Goal: Information Seeking & Learning: Understand process/instructions

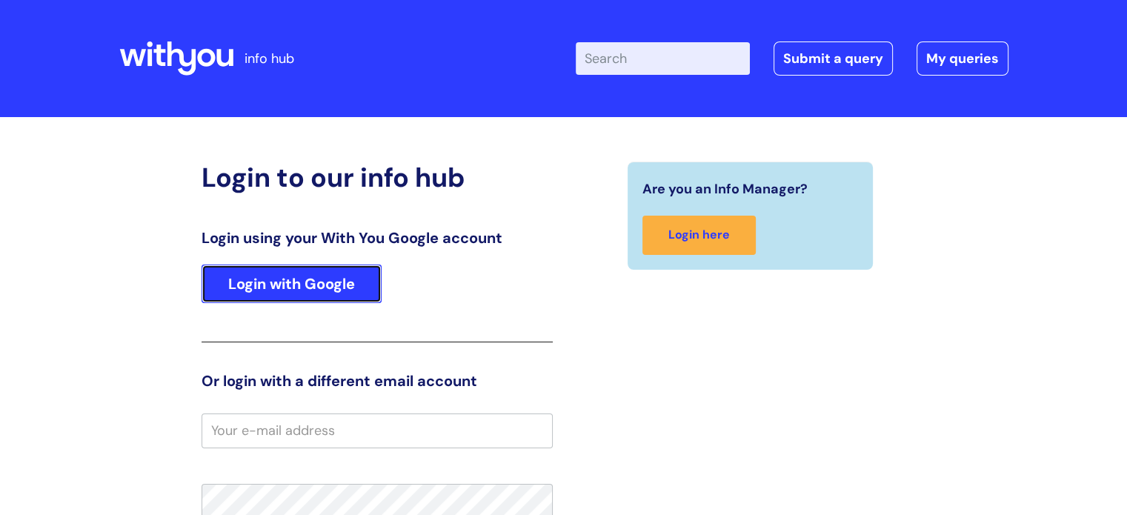
click at [282, 287] on link "Login with Google" at bounding box center [292, 284] width 180 height 39
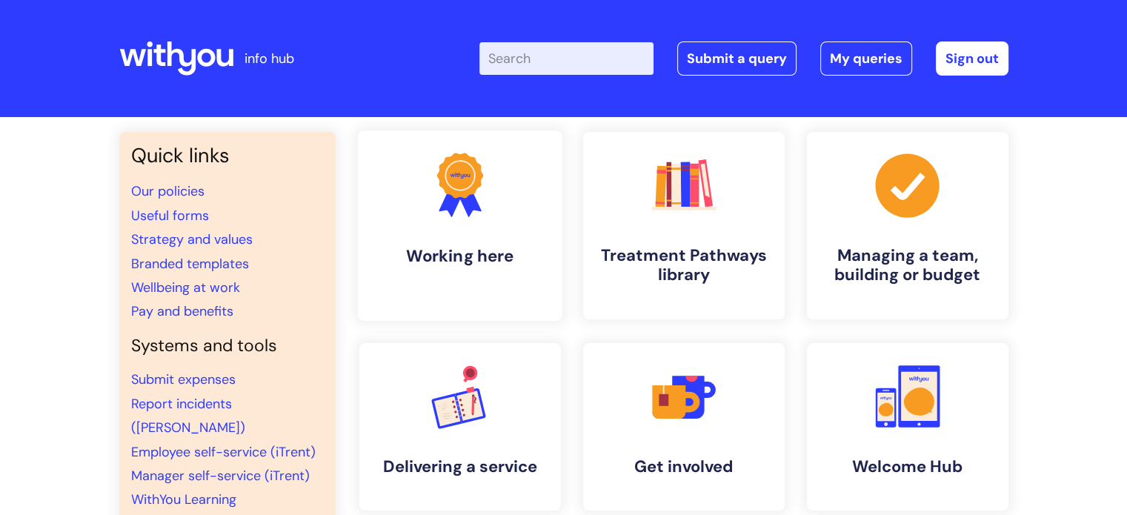
click at [471, 251] on h4 "Working here" at bounding box center [460, 256] width 181 height 20
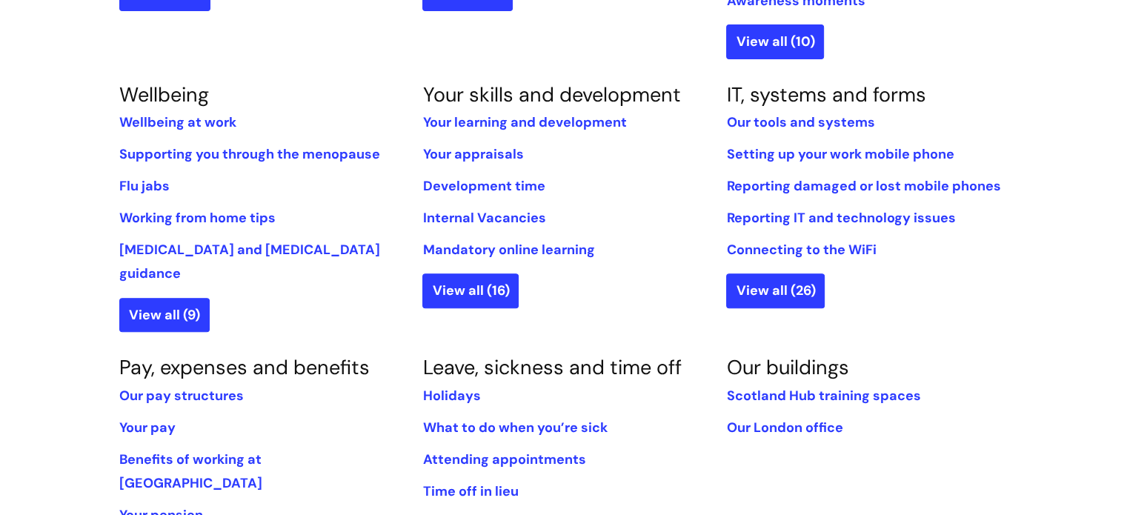
scroll to position [593, 0]
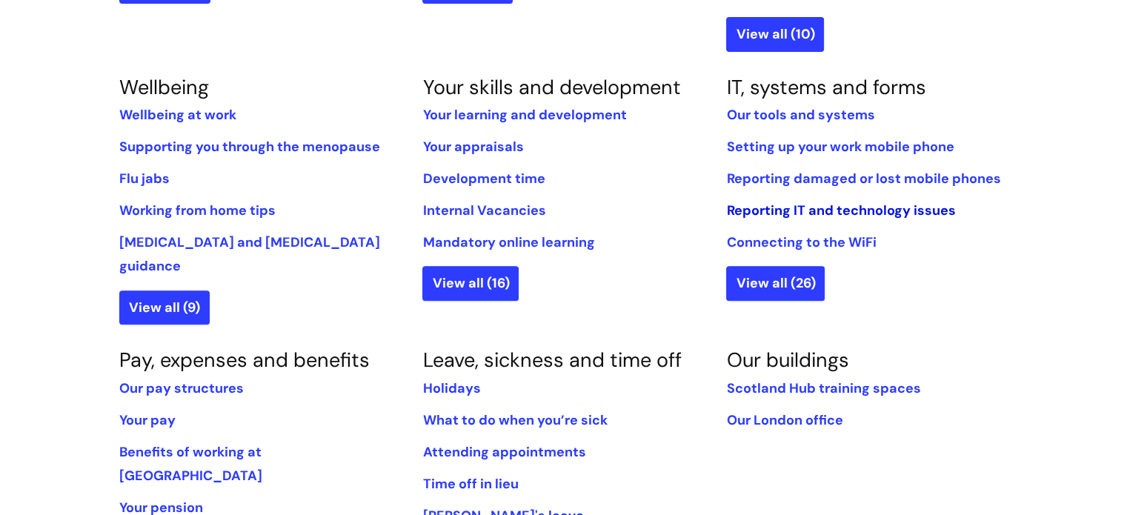
click at [800, 208] on link "Reporting IT and technology issues" at bounding box center [840, 211] width 229 height 18
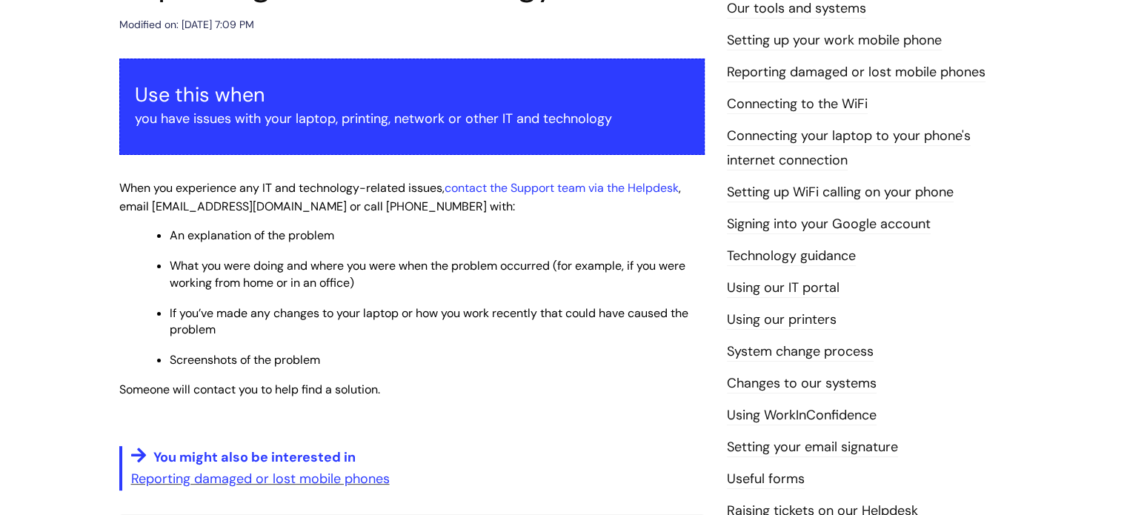
scroll to position [222, 0]
